Goal: Information Seeking & Learning: Learn about a topic

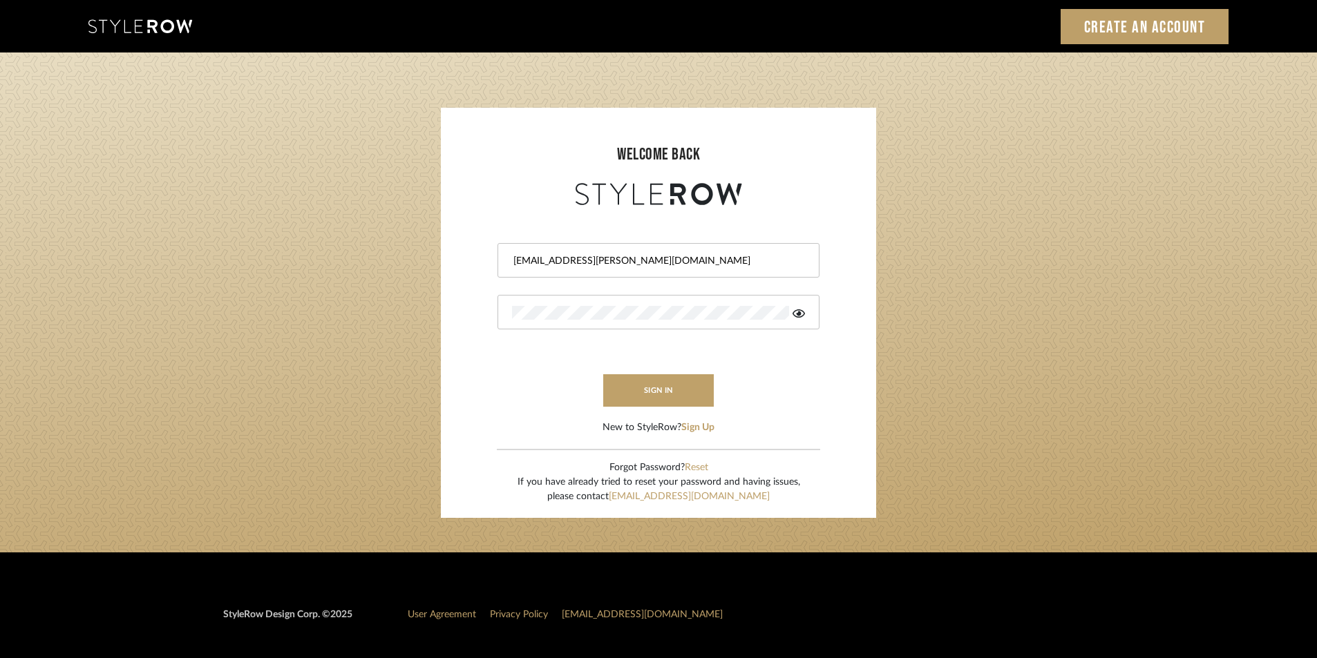
click at [720, 258] on input "[EMAIL_ADDRESS][PERSON_NAME][DOMAIN_NAME]" at bounding box center [657, 261] width 290 height 14
paste input "tylerowprojects1"
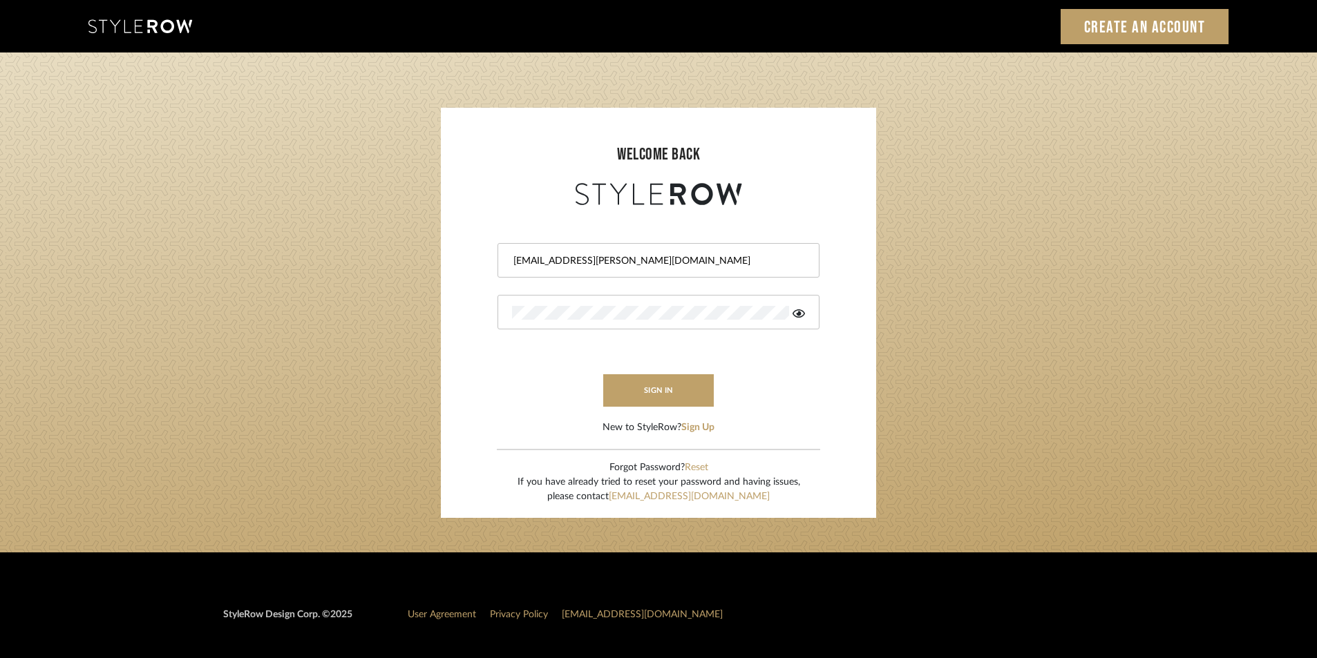
type input "[EMAIL_ADDRESS][PERSON_NAME][DOMAIN_NAME]"
click at [346, 323] on login-page "welcome back [EMAIL_ADDRESS][PERSON_NAME][DOMAIN_NAME] sign in New to StyleRow?…" at bounding box center [658, 303] width 1317 height 500
click at [475, 381] on form "[EMAIL_ADDRESS][PERSON_NAME][DOMAIN_NAME] sign in New to StyleRow? Sign Up" at bounding box center [659, 322] width 408 height 227
click at [591, 388] on form "[EMAIL_ADDRESS][PERSON_NAME][DOMAIN_NAME] sign in New to StyleRow? Sign Up" at bounding box center [659, 322] width 408 height 227
click at [649, 378] on button "sign in" at bounding box center [658, 390] width 111 height 32
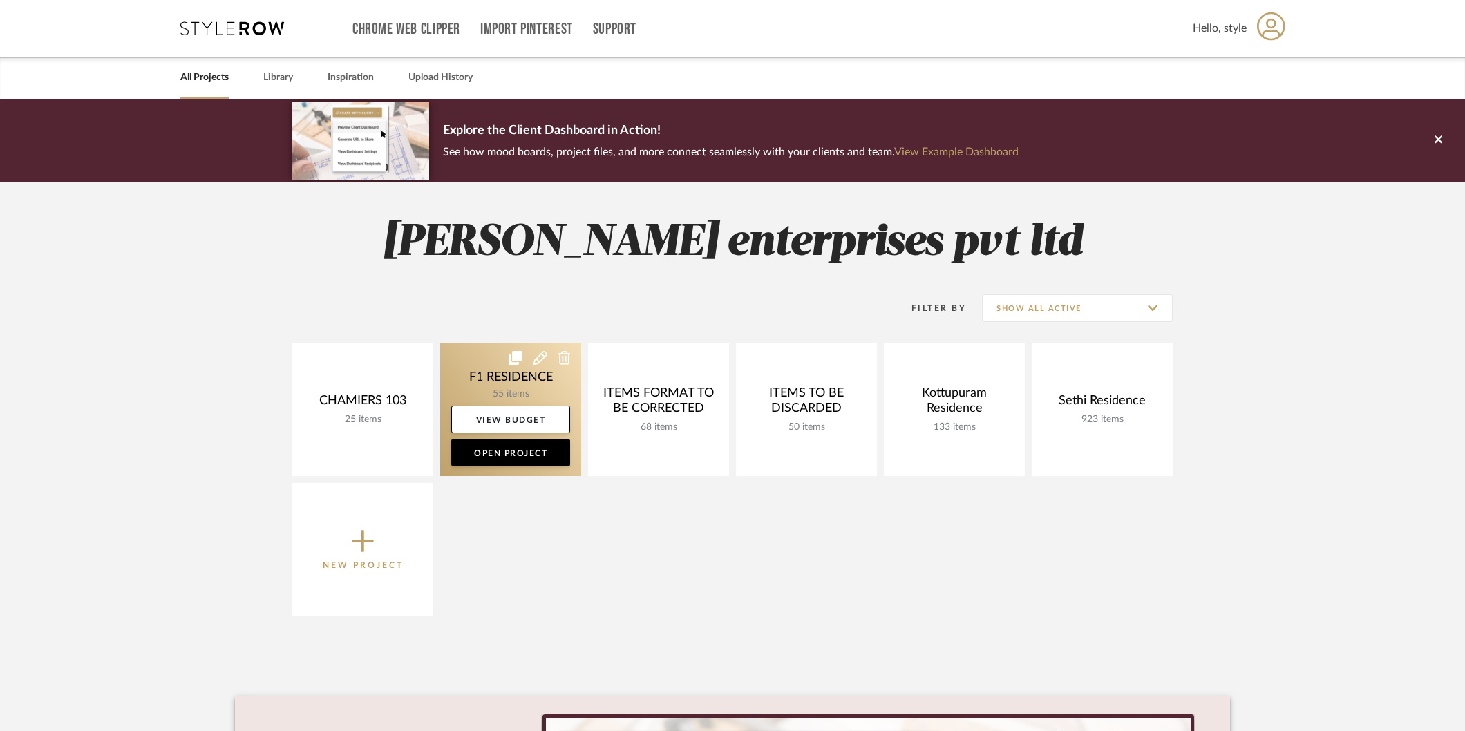
click at [527, 377] on link at bounding box center [510, 409] width 141 height 133
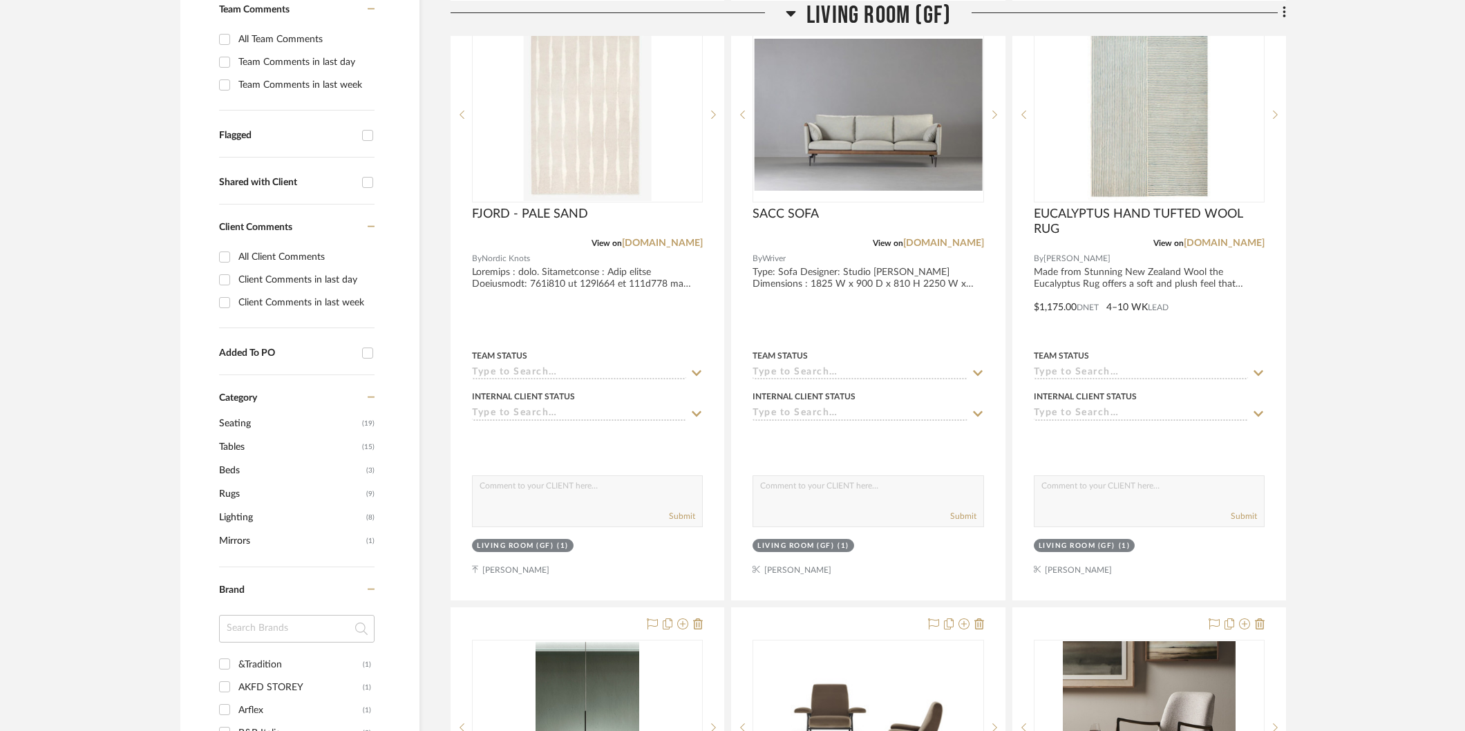
scroll to position [383, 0]
click at [227, 464] on span "Beds" at bounding box center [291, 469] width 144 height 23
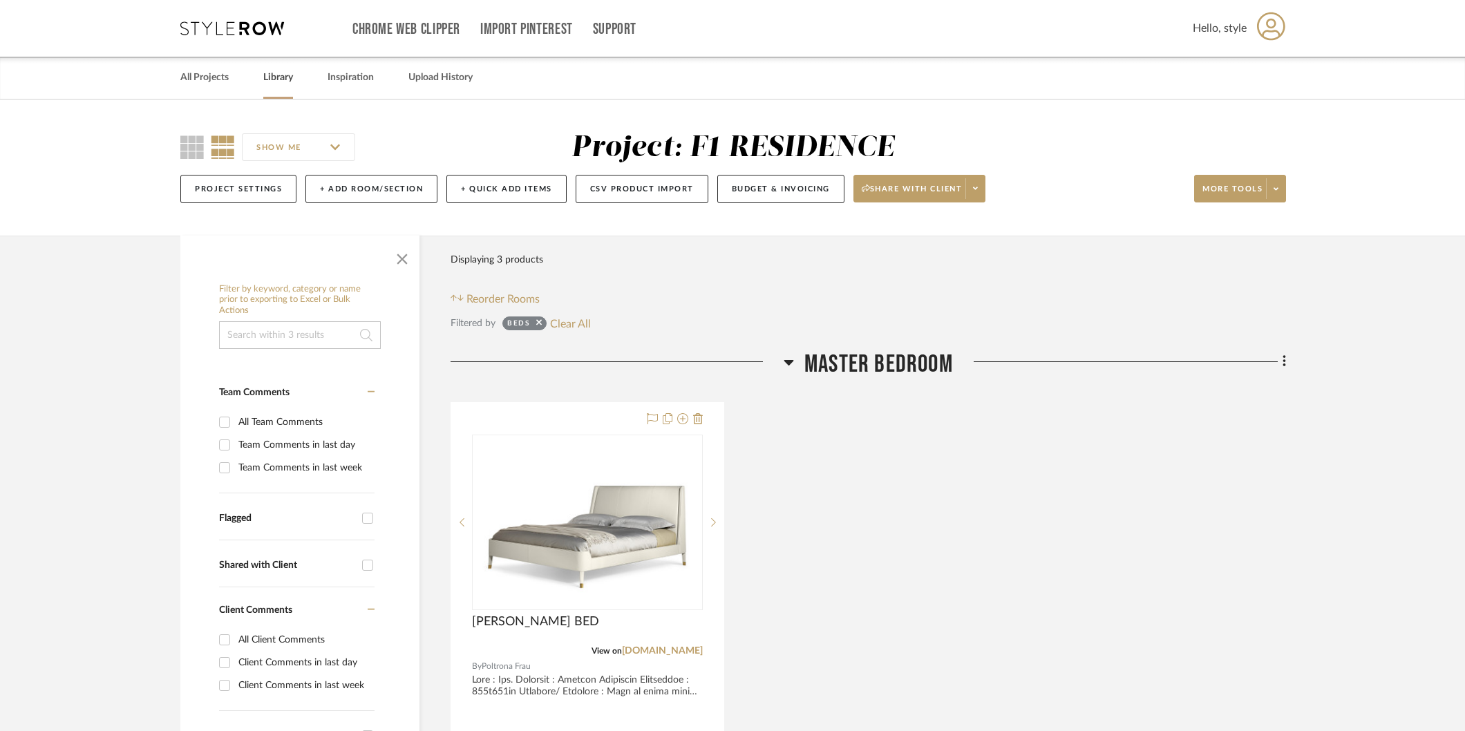
click at [278, 66] on div "Library" at bounding box center [278, 78] width 30 height 42
click at [269, 73] on link "Library" at bounding box center [278, 77] width 30 height 19
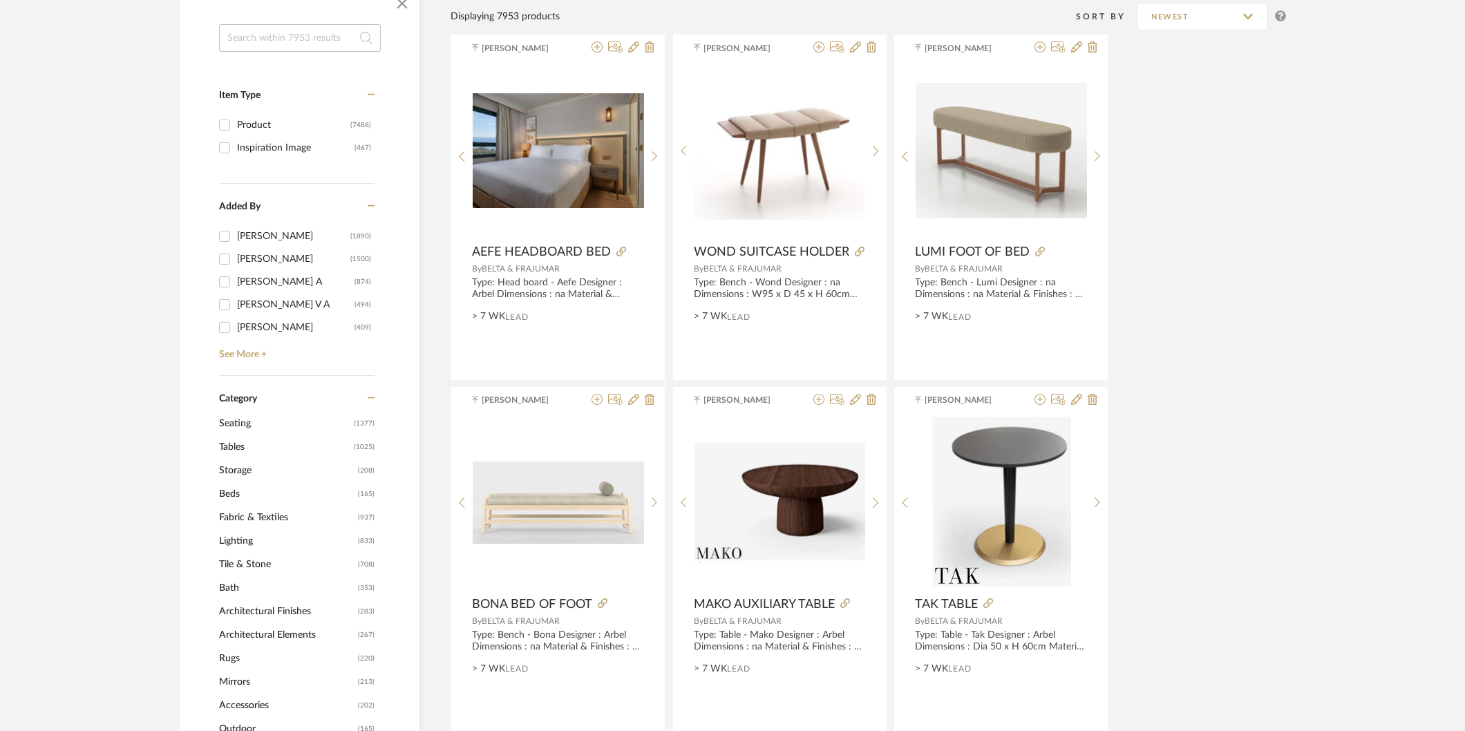
click at [244, 493] on span "Beds" at bounding box center [286, 493] width 135 height 23
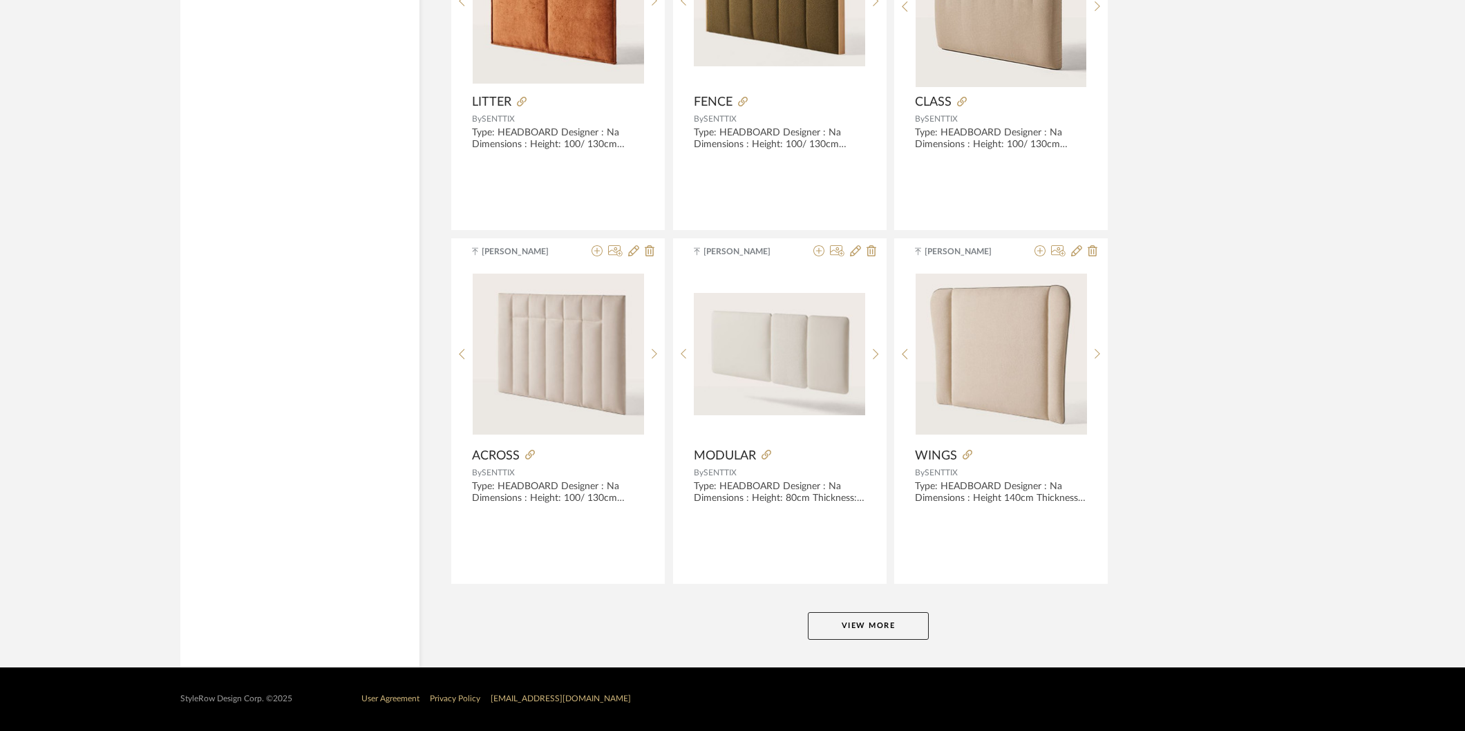
scroll to position [3976, 0]
click at [852, 629] on button "View More" at bounding box center [868, 626] width 121 height 28
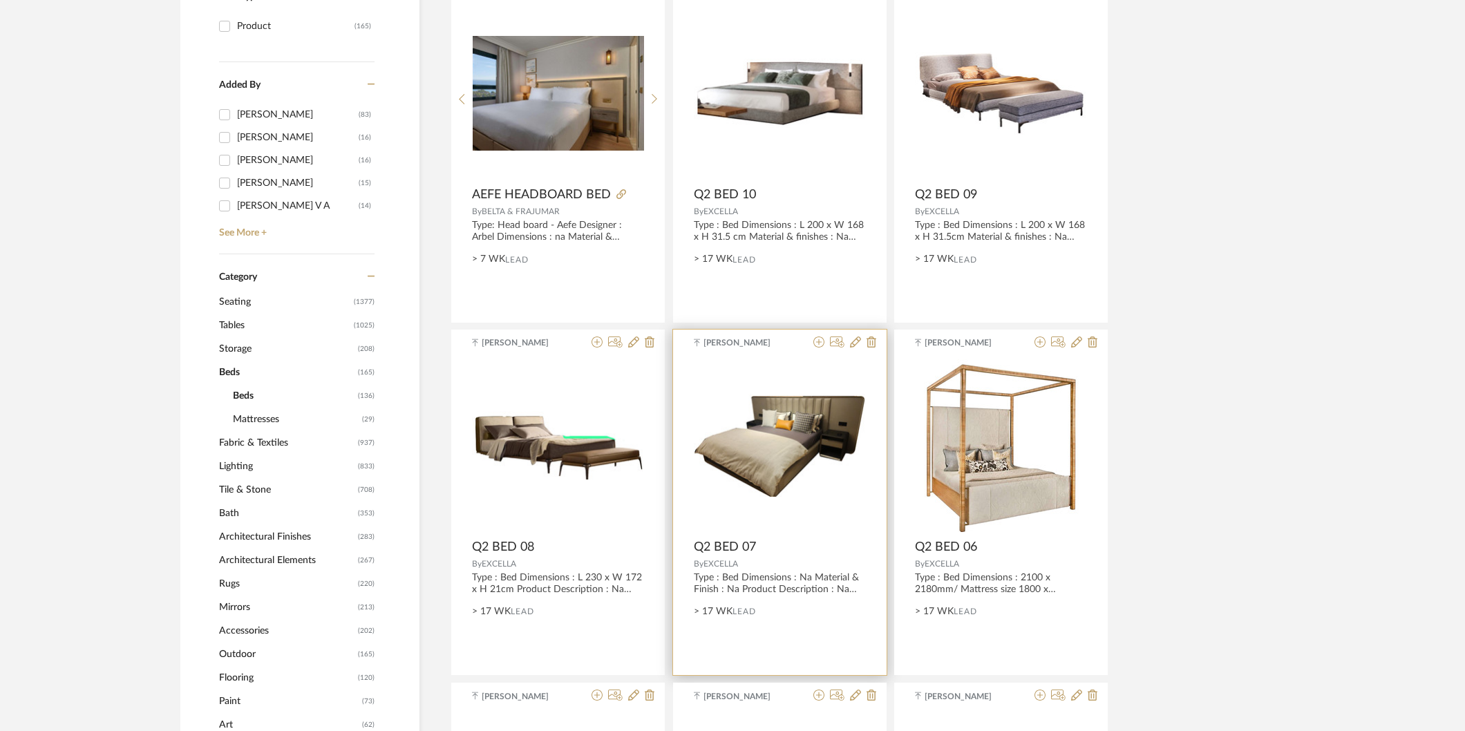
scroll to position [321, 0]
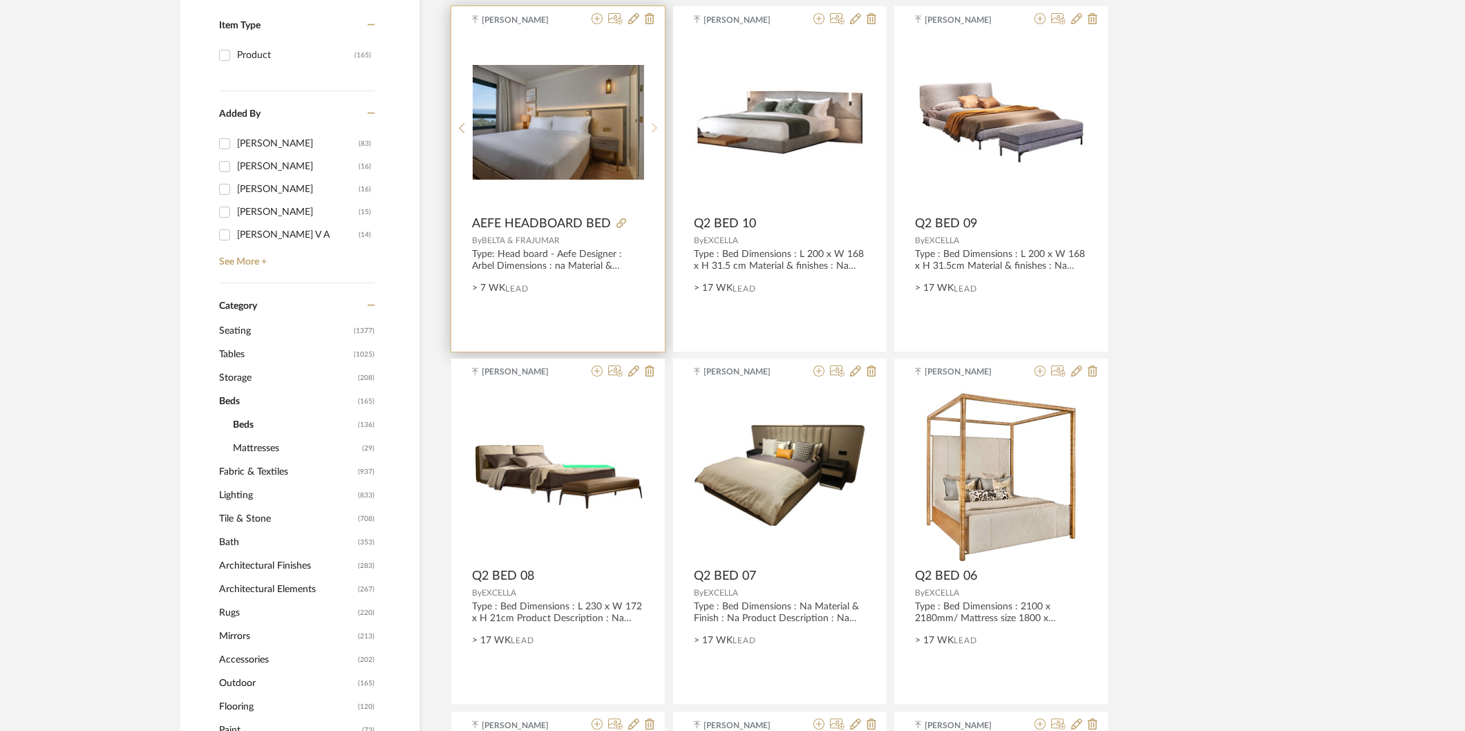
click at [647, 127] on sr-next-btn at bounding box center [654, 128] width 21 height 12
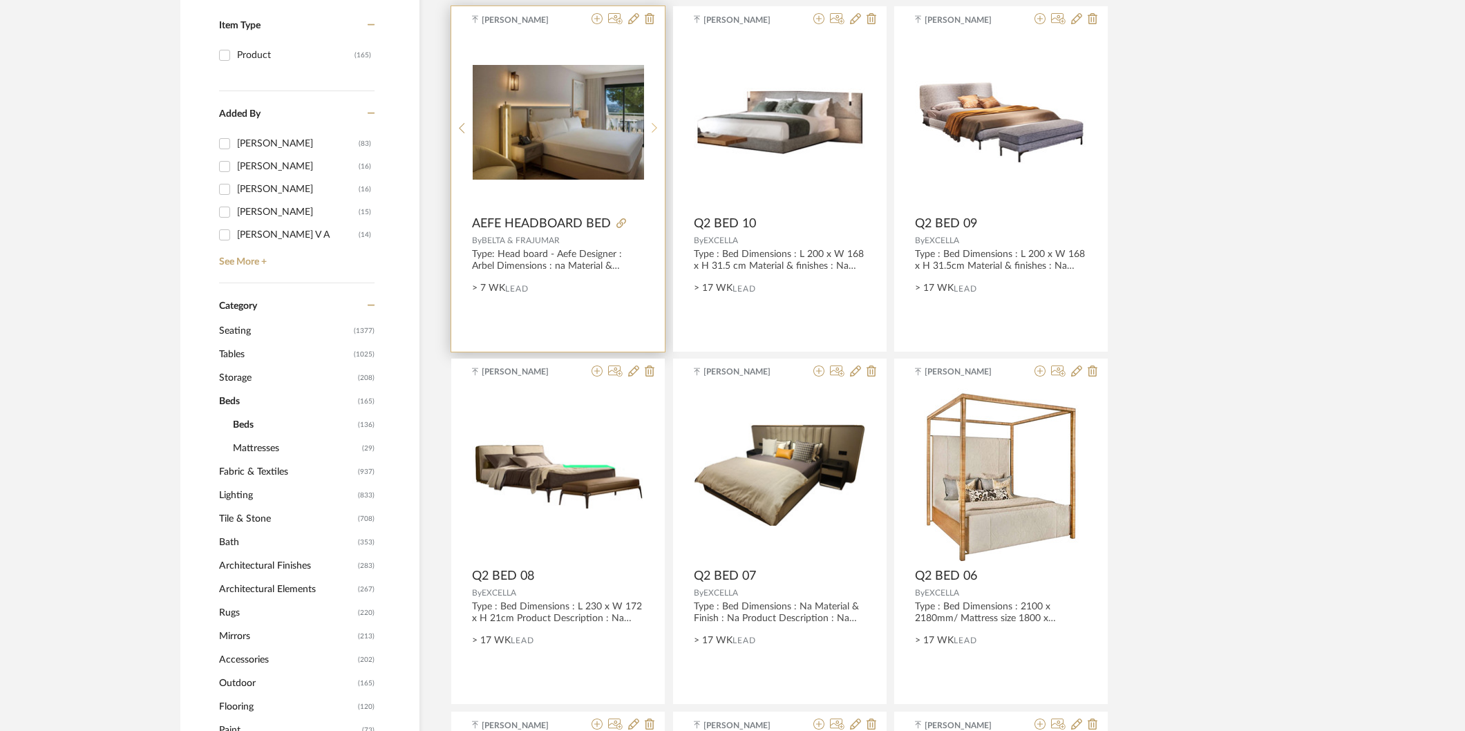
click at [647, 127] on sr-next-btn at bounding box center [654, 128] width 21 height 12
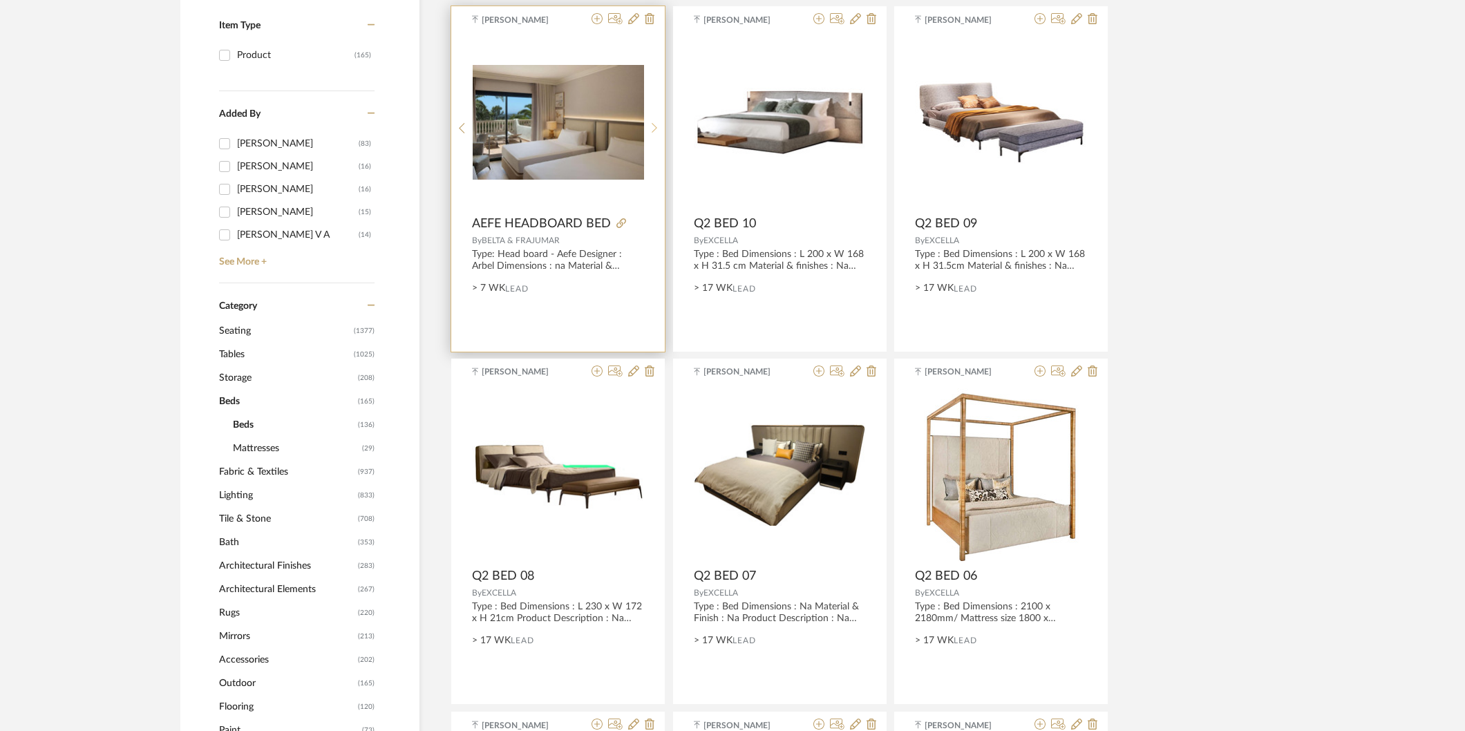
click at [647, 127] on sr-next-btn at bounding box center [654, 128] width 21 height 12
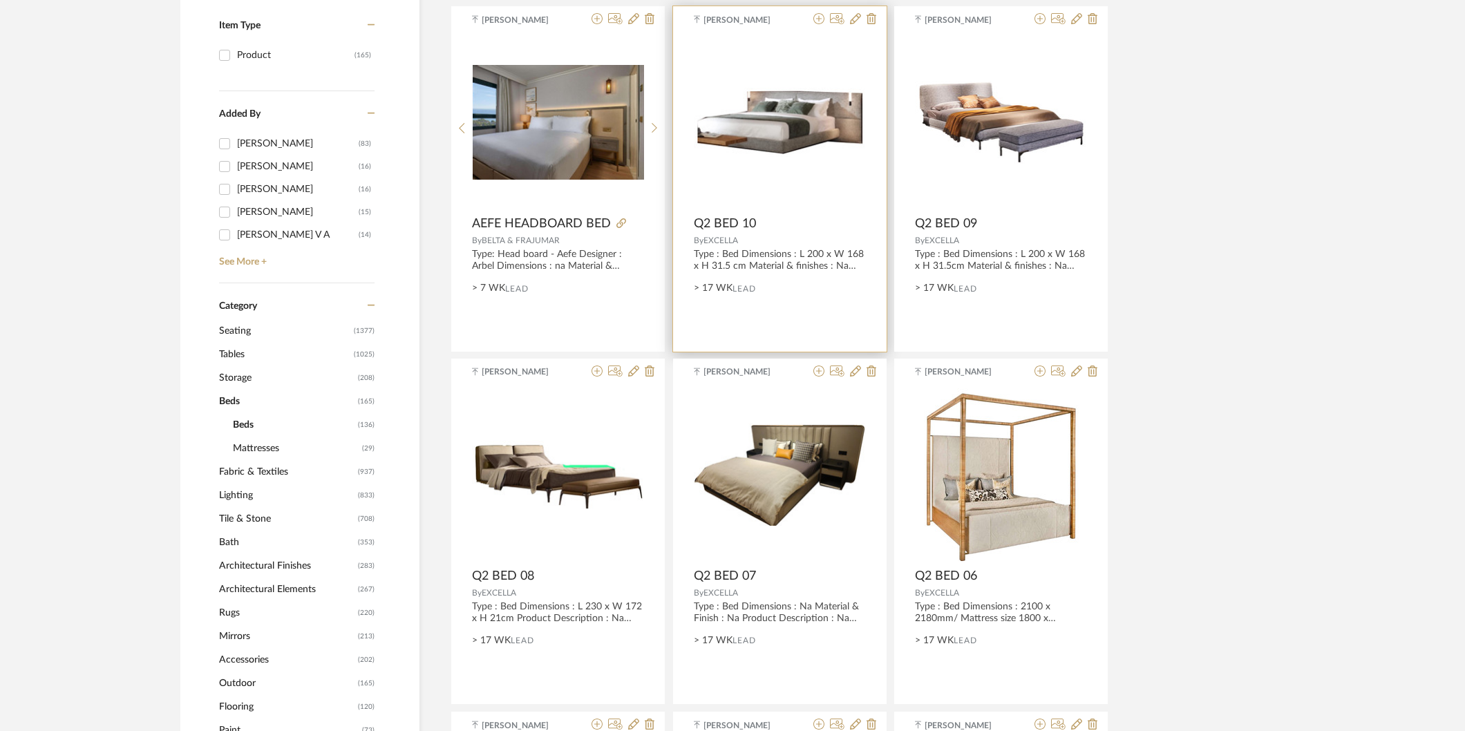
click at [844, 99] on img "0" at bounding box center [780, 123] width 172 height 70
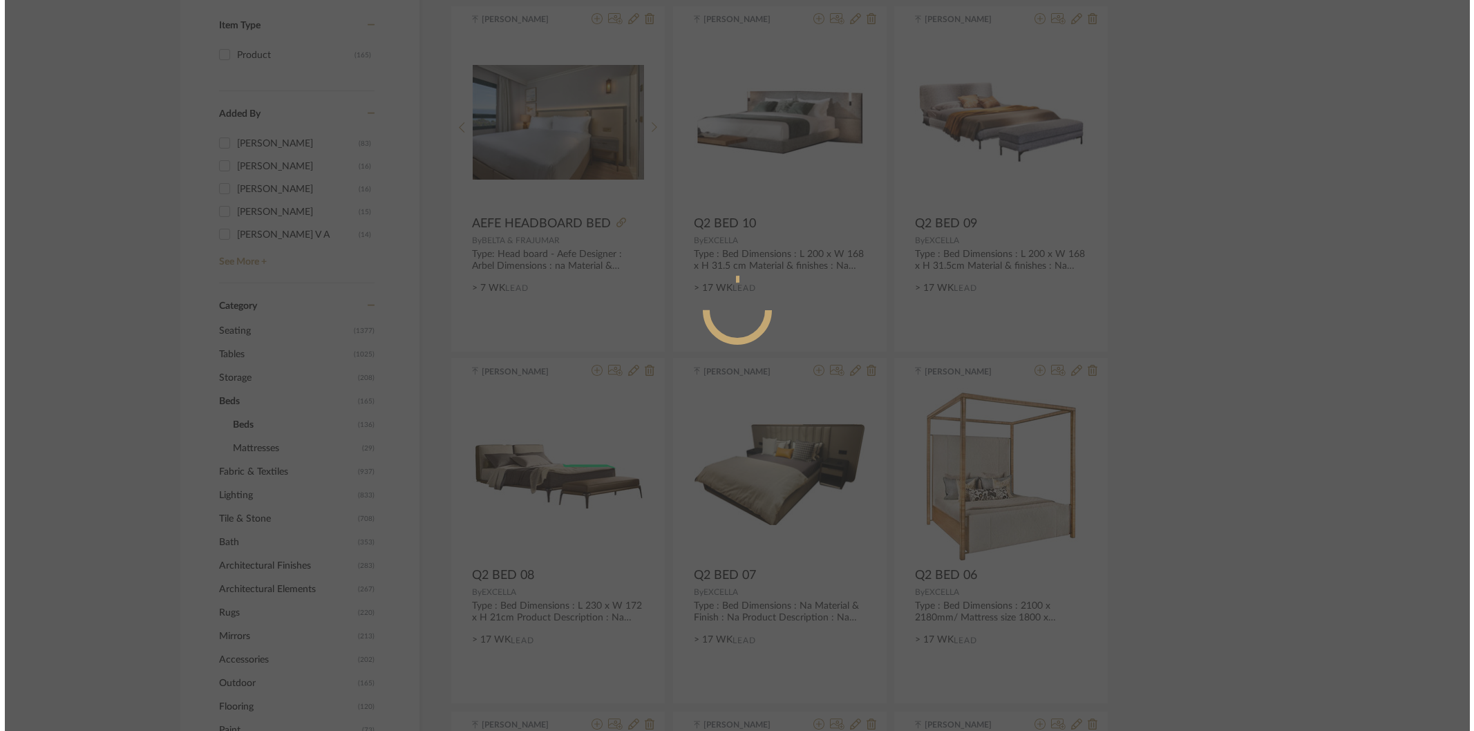
scroll to position [0, 0]
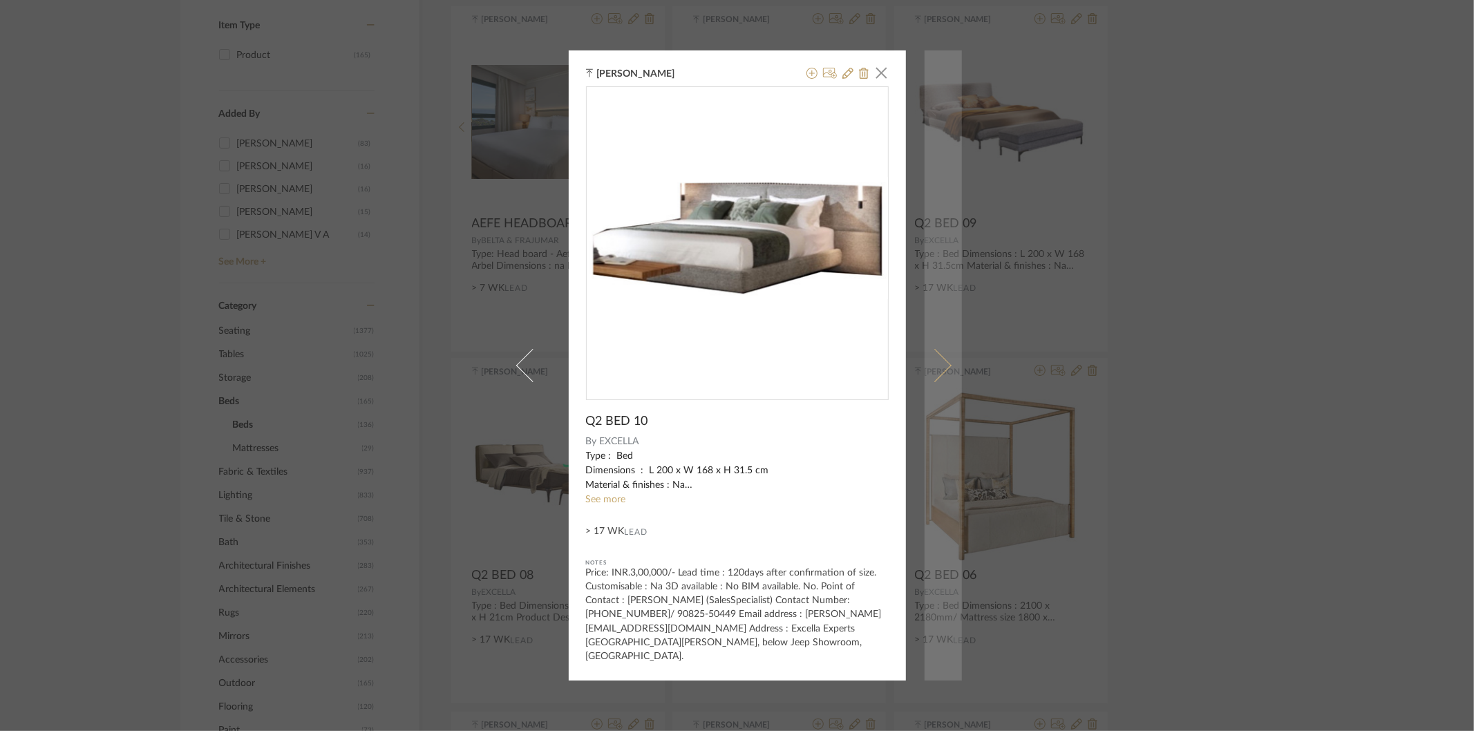
click at [927, 356] on span at bounding box center [934, 365] width 33 height 33
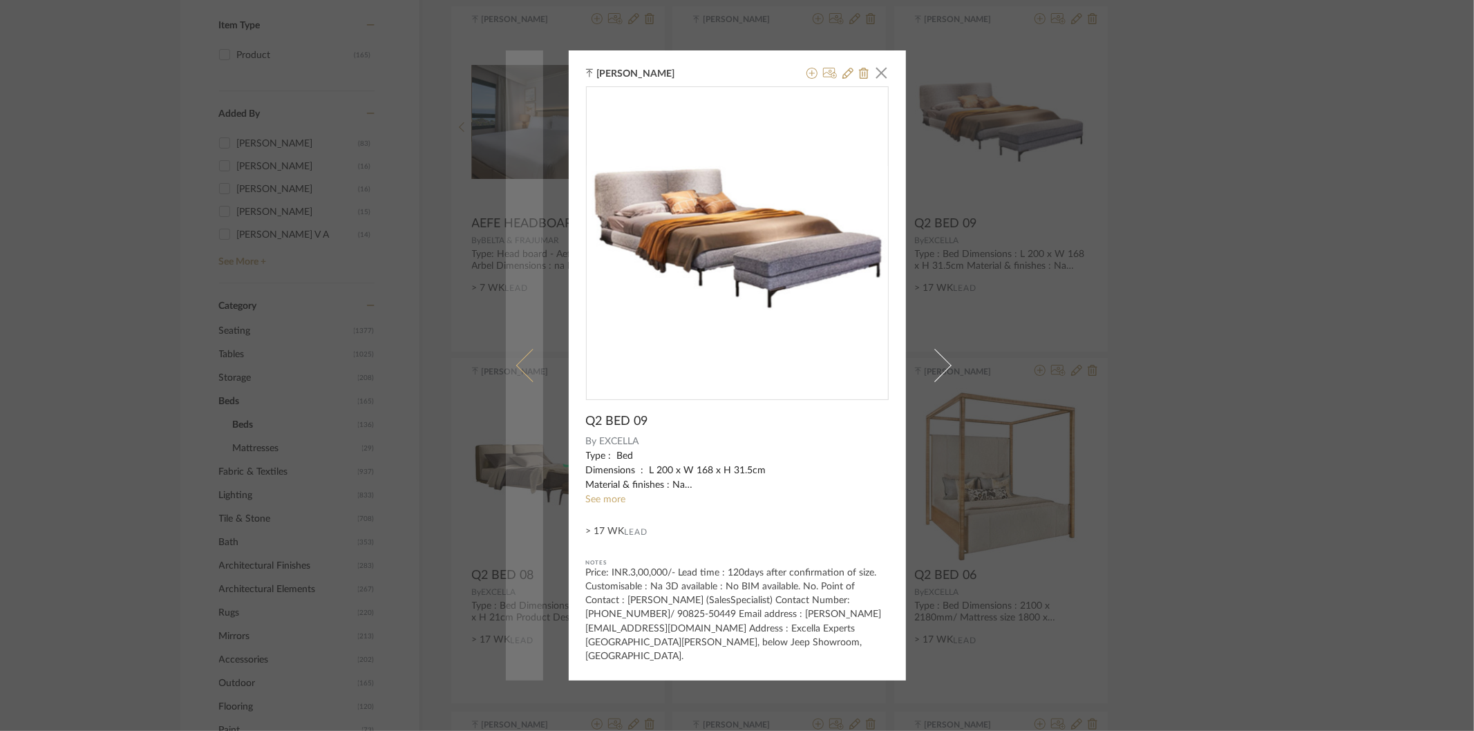
click at [513, 376] on link at bounding box center [524, 364] width 37 height 629
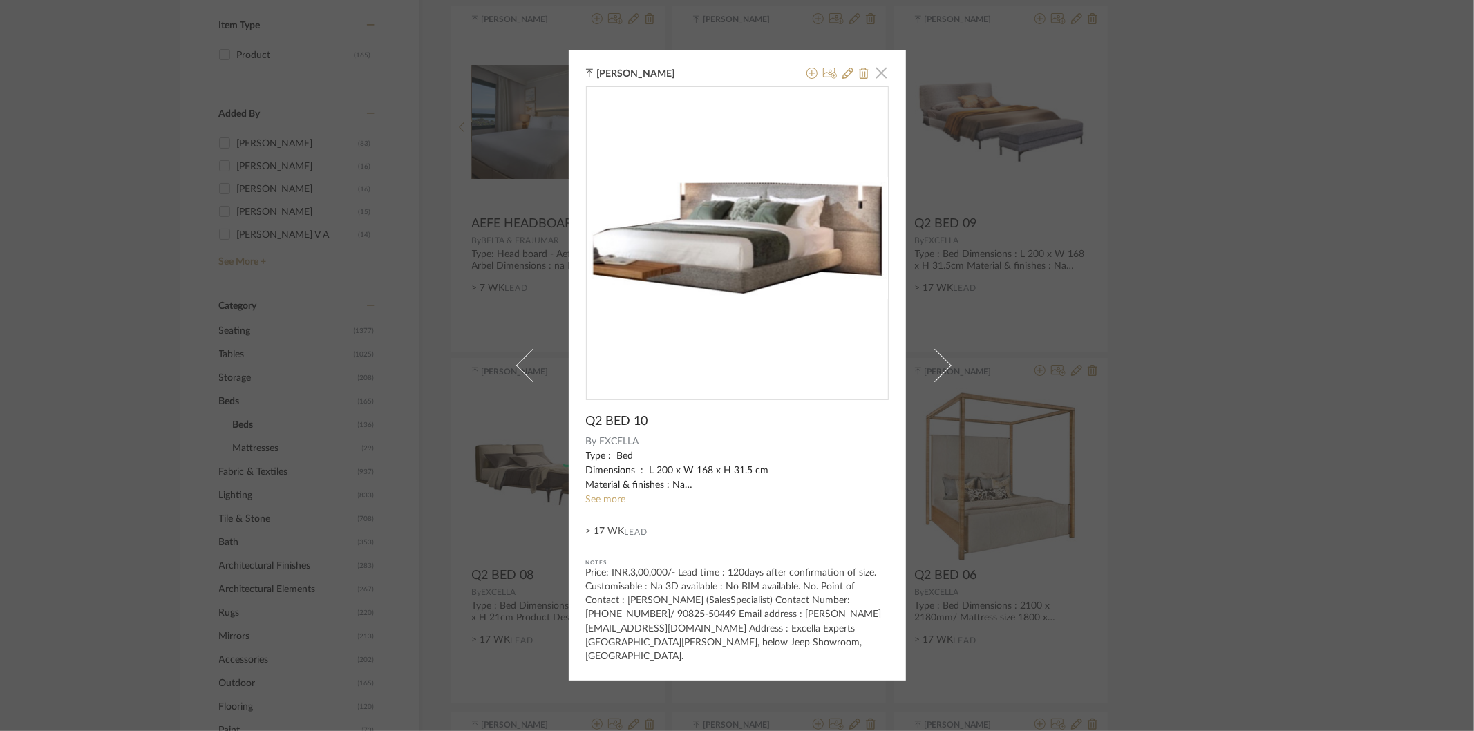
click at [879, 82] on span "button" at bounding box center [882, 73] width 28 height 28
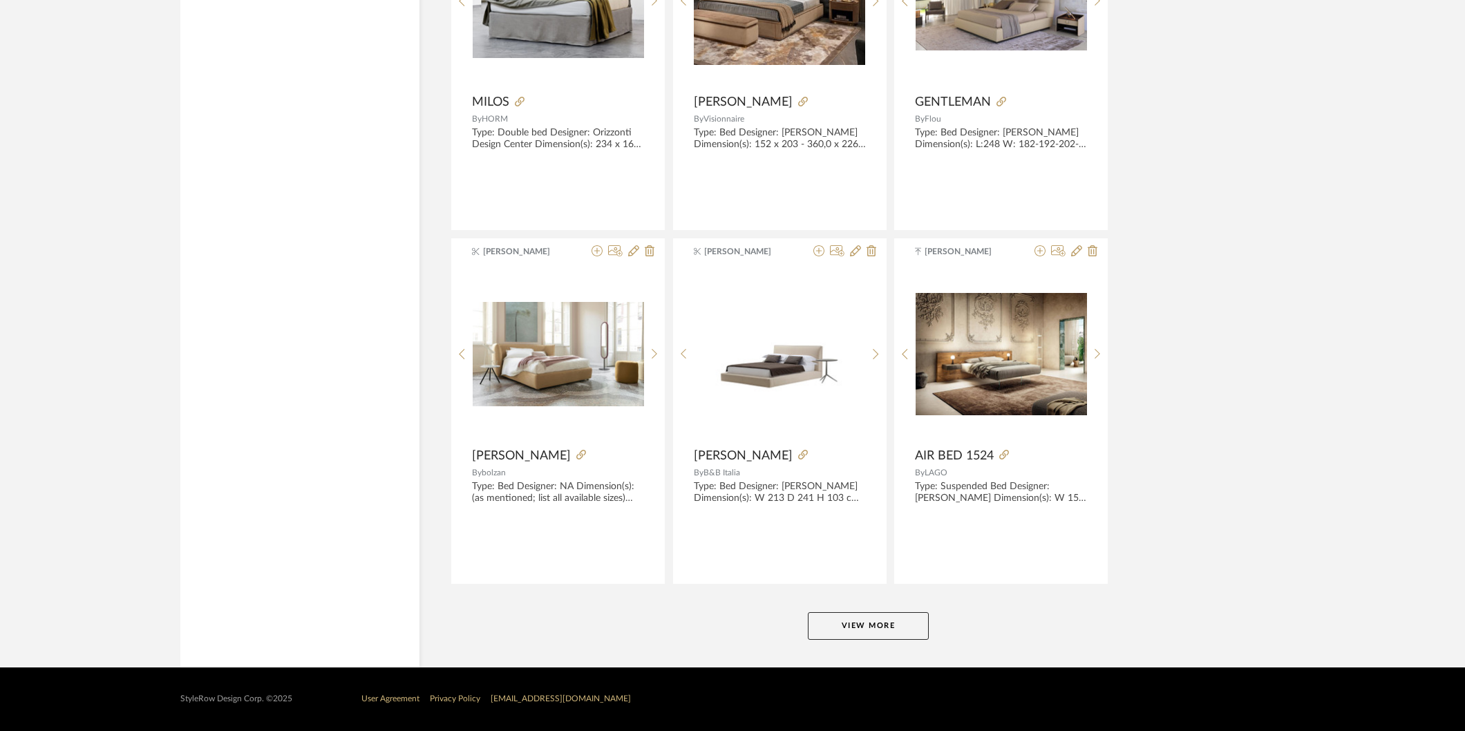
scroll to position [8218, 0]
click at [845, 618] on button "View More" at bounding box center [868, 626] width 121 height 28
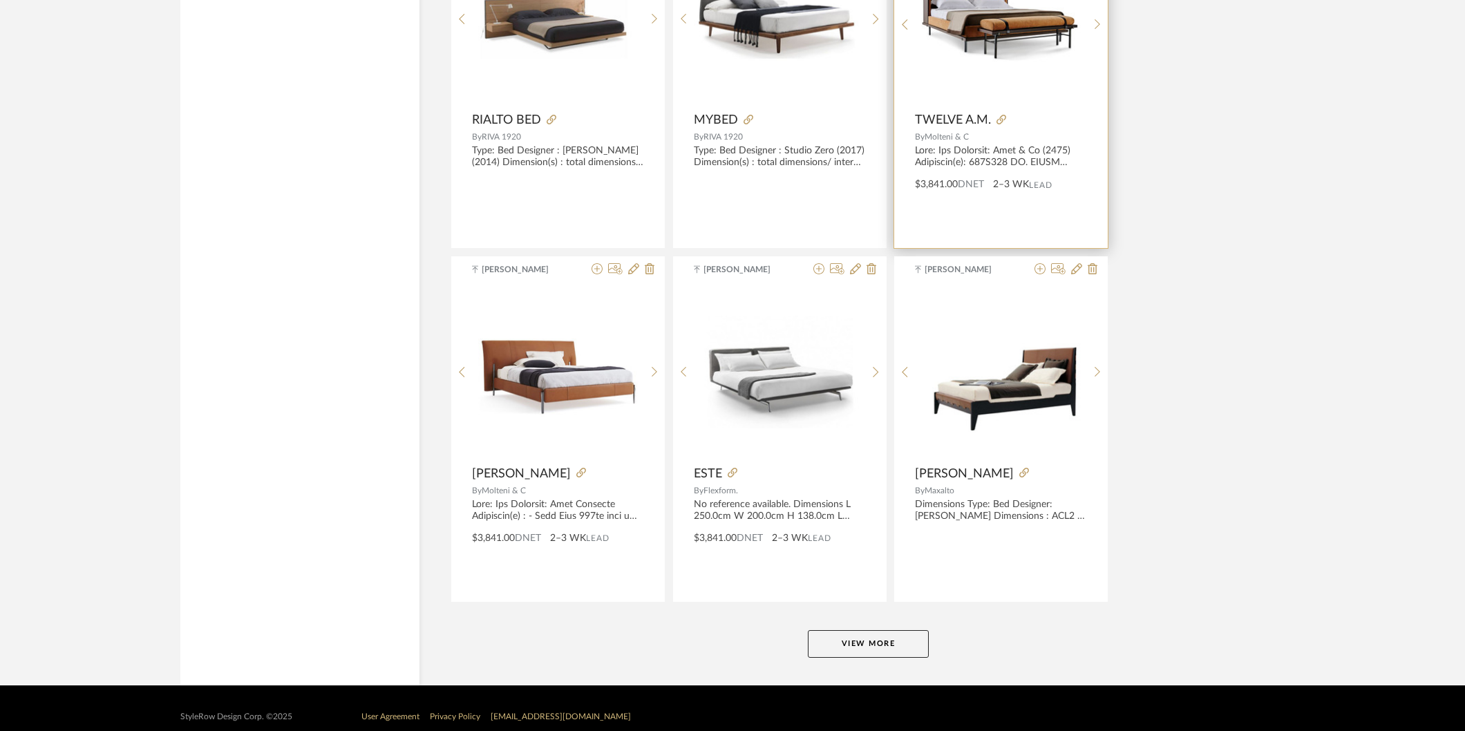
scroll to position [12440, 0]
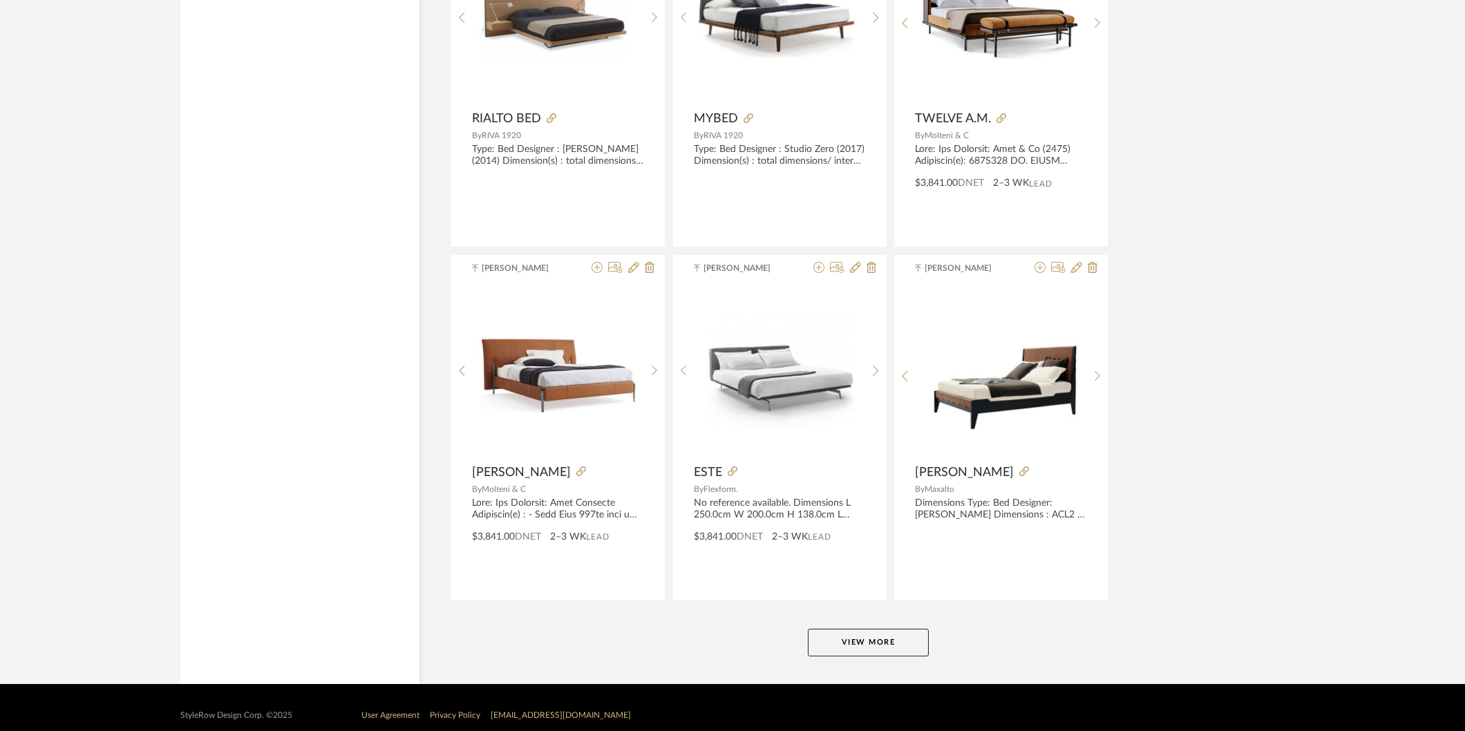
click at [836, 648] on button "View More" at bounding box center [868, 643] width 121 height 28
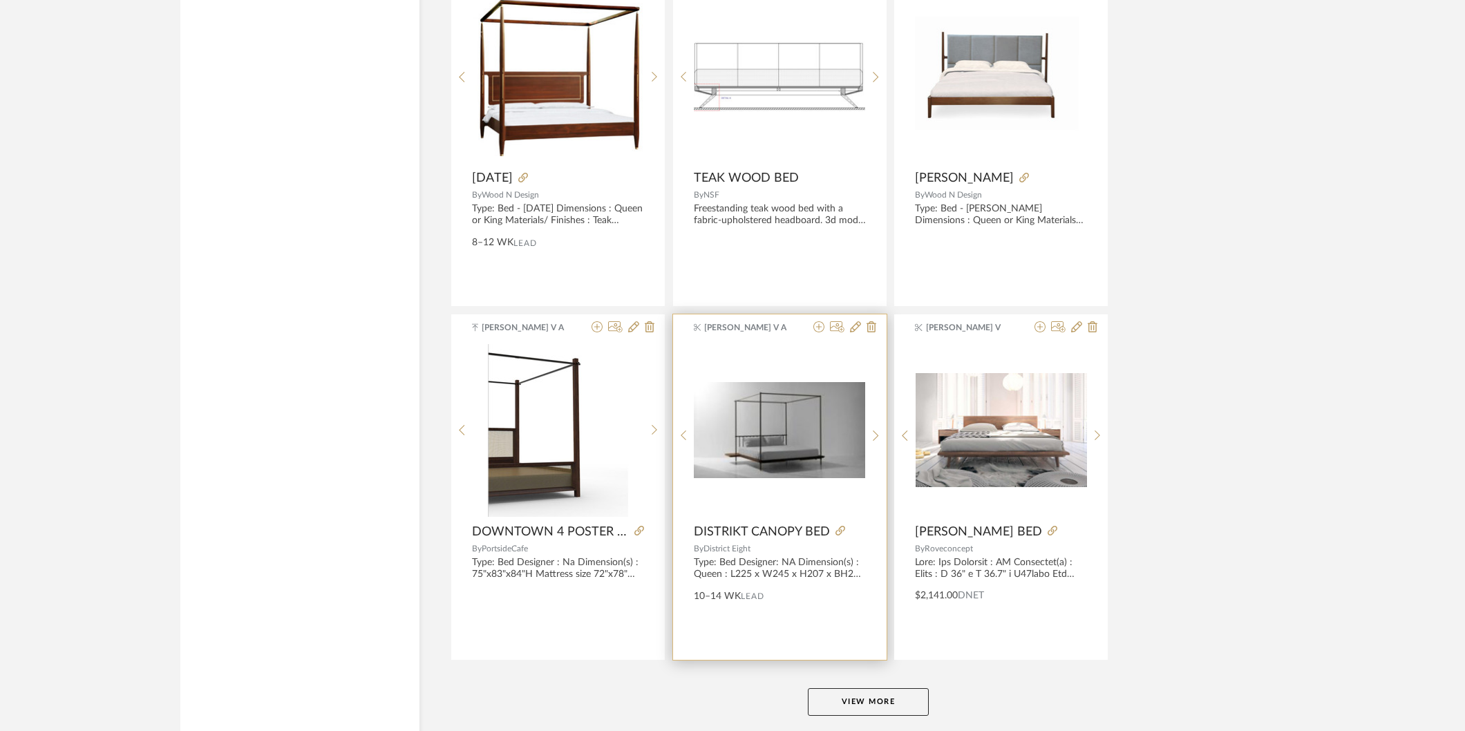
scroll to position [16703, 0]
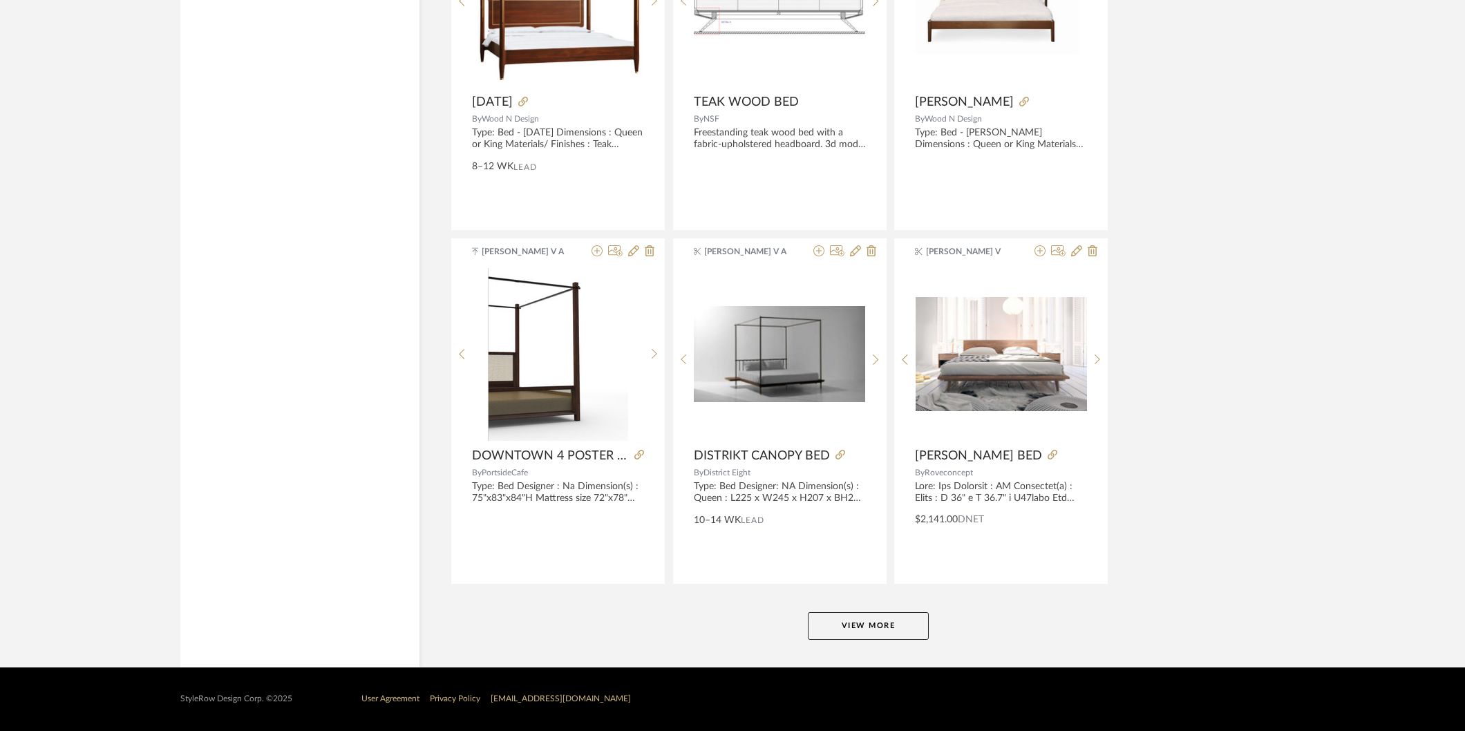
click at [857, 636] on button "View More" at bounding box center [868, 626] width 121 height 28
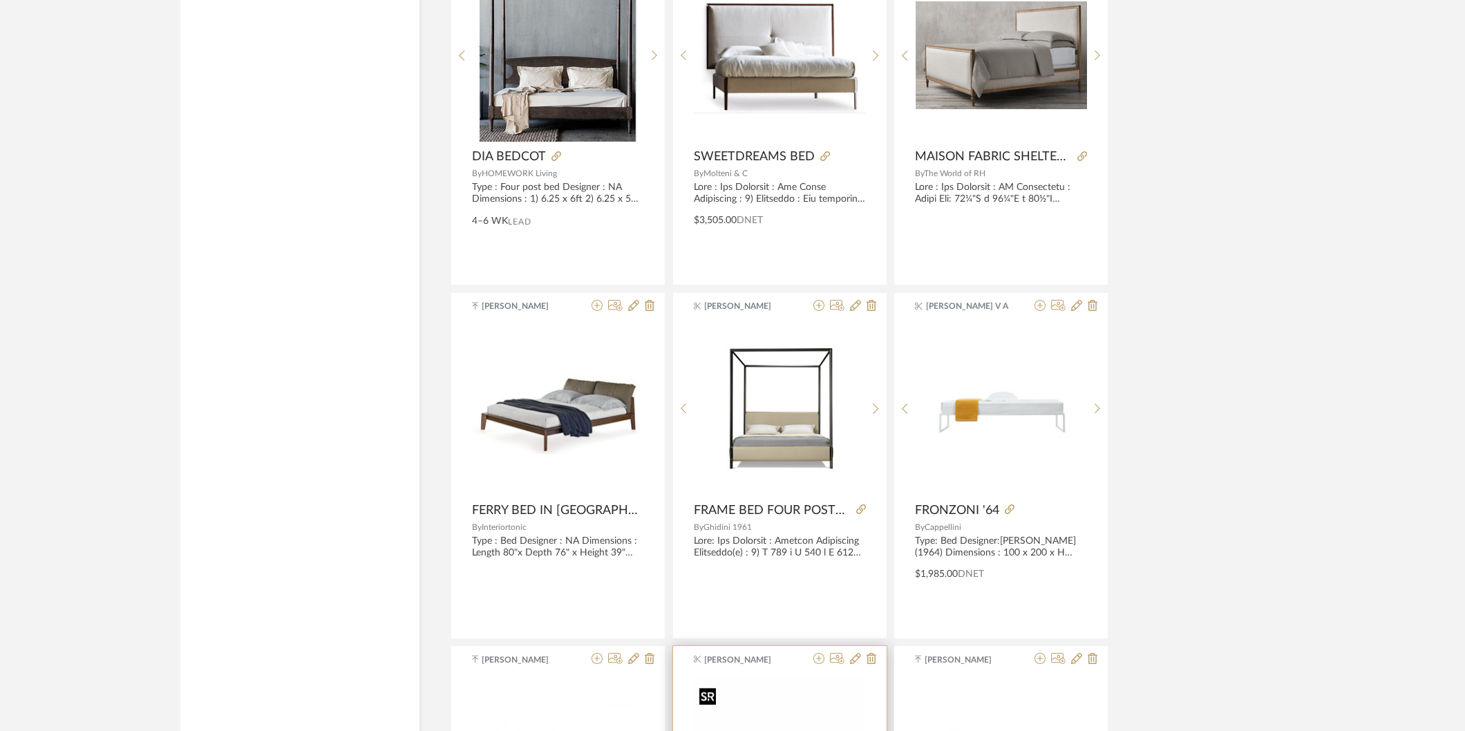
scroll to position [10986, 0]
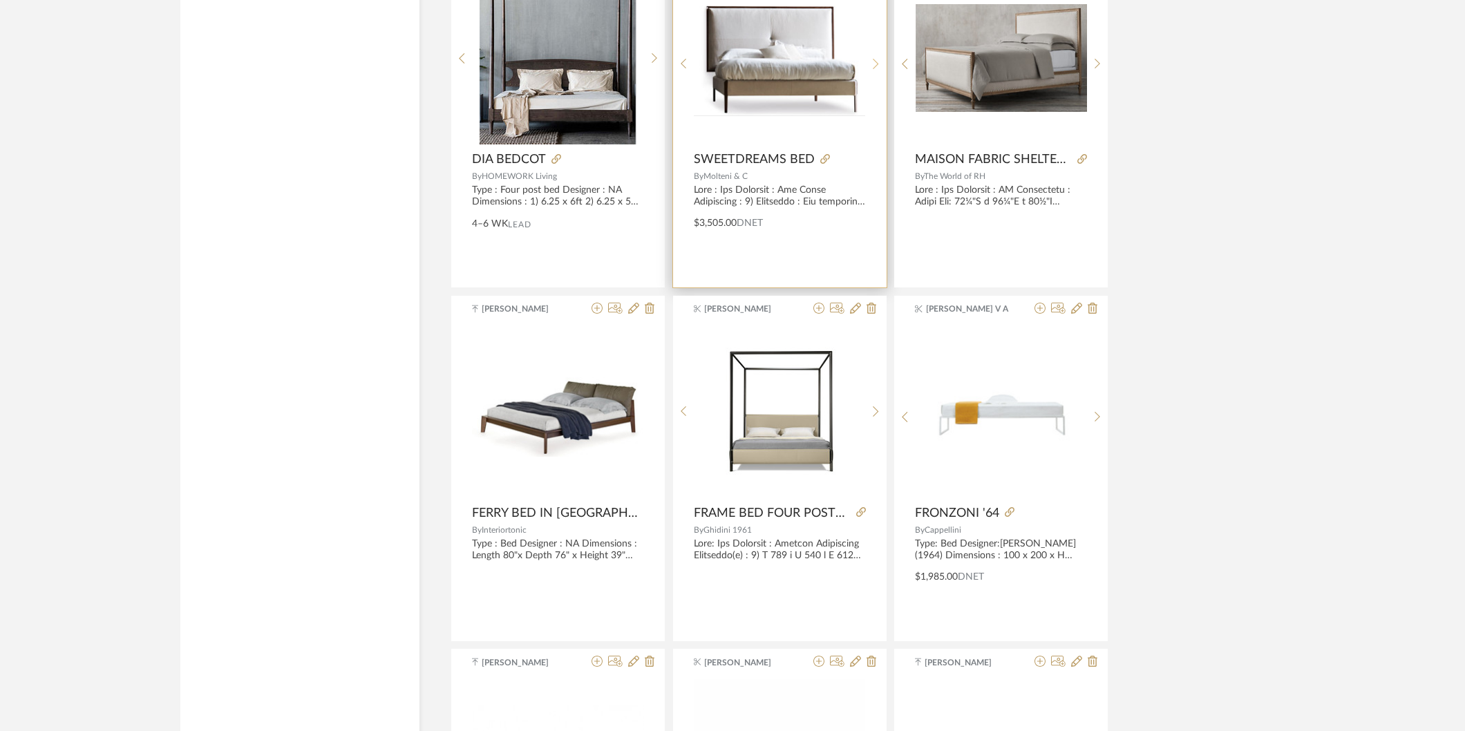
click at [876, 64] on icon at bounding box center [876, 64] width 6 height 12
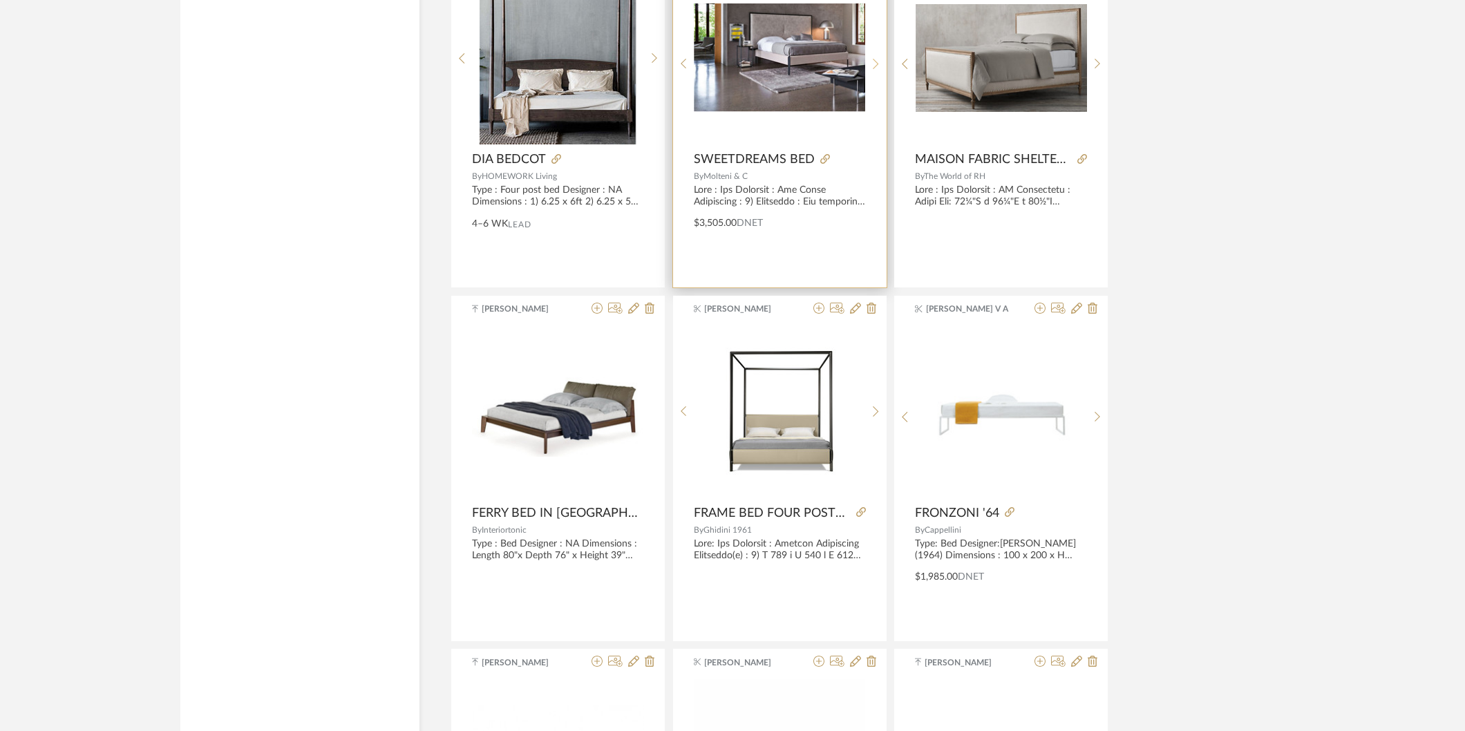
click at [875, 64] on icon at bounding box center [876, 64] width 6 height 12
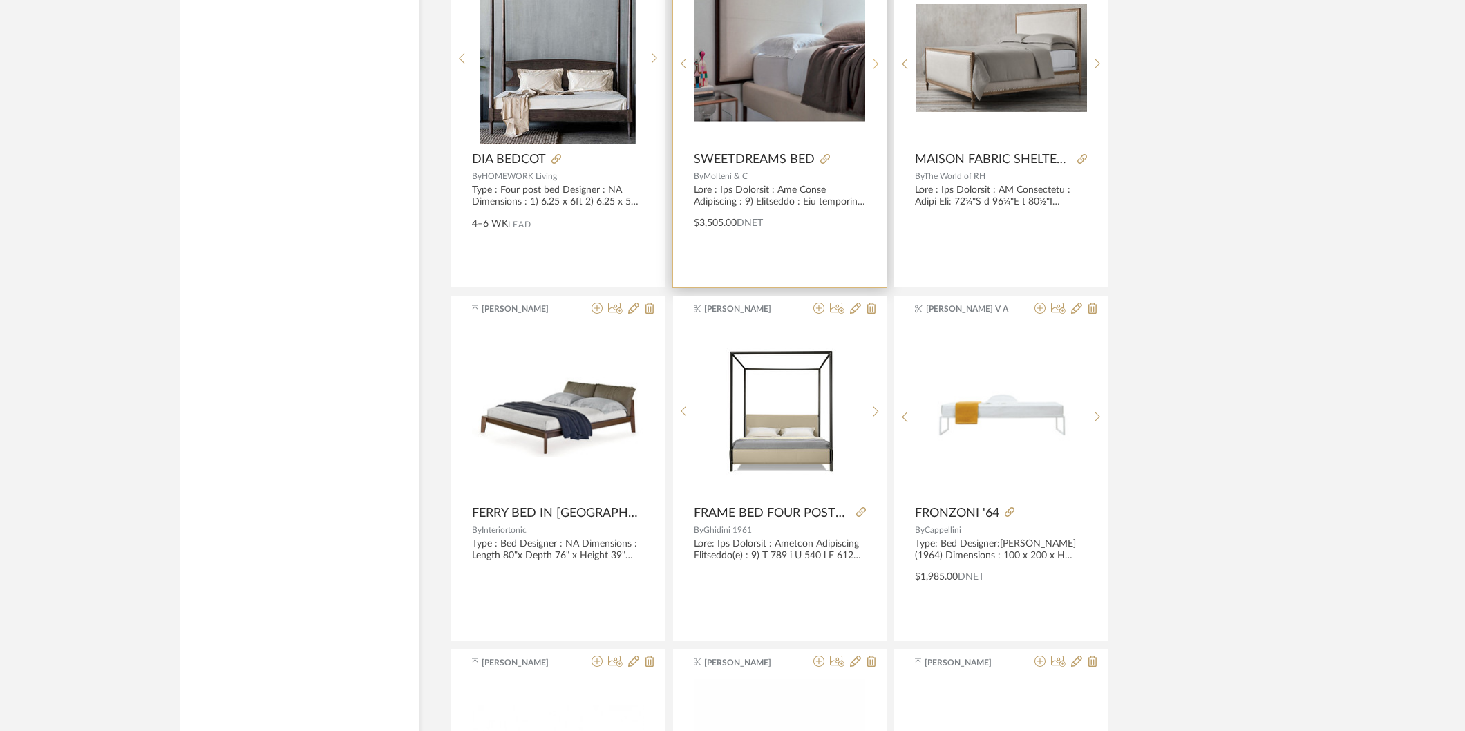
click at [869, 65] on sr-next-btn at bounding box center [875, 64] width 21 height 12
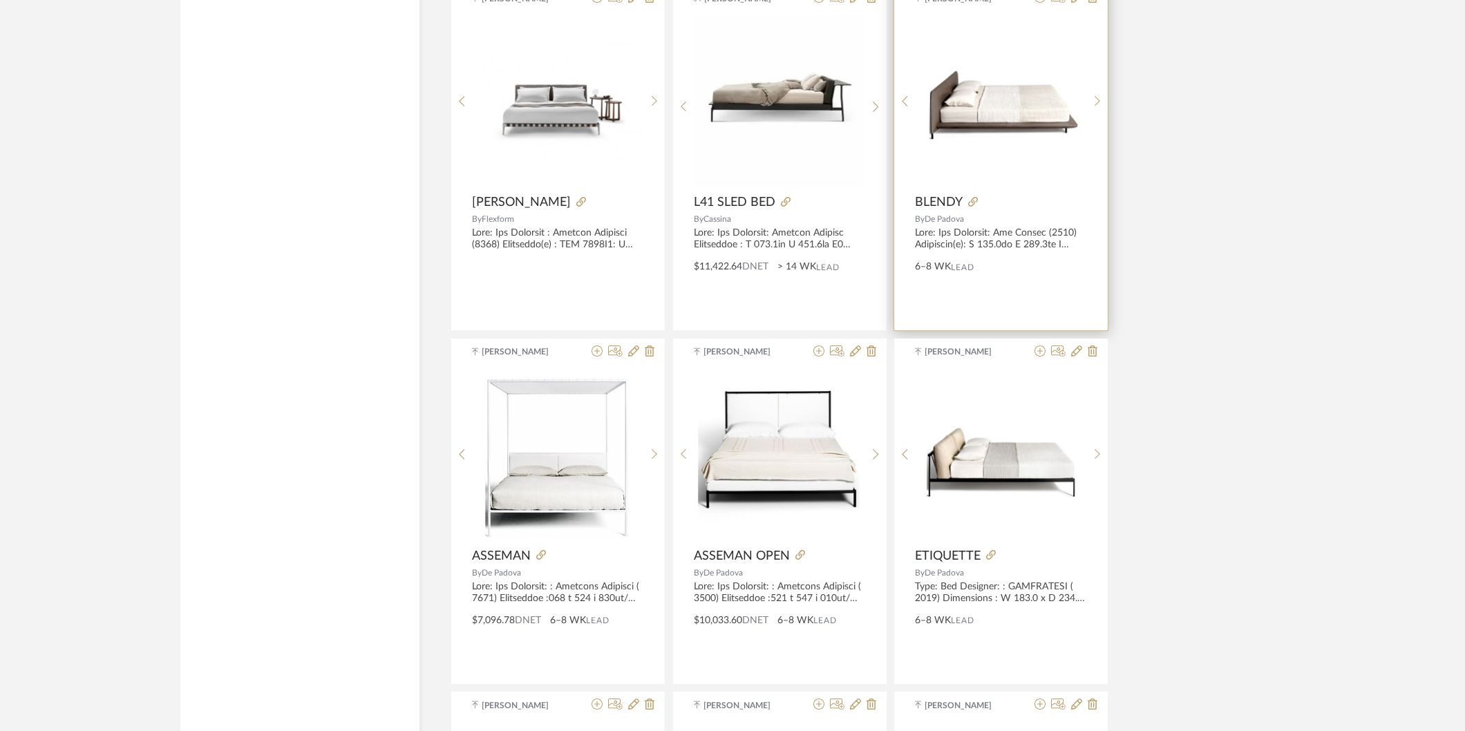
scroll to position [11677, 0]
